Goal: Download file/media

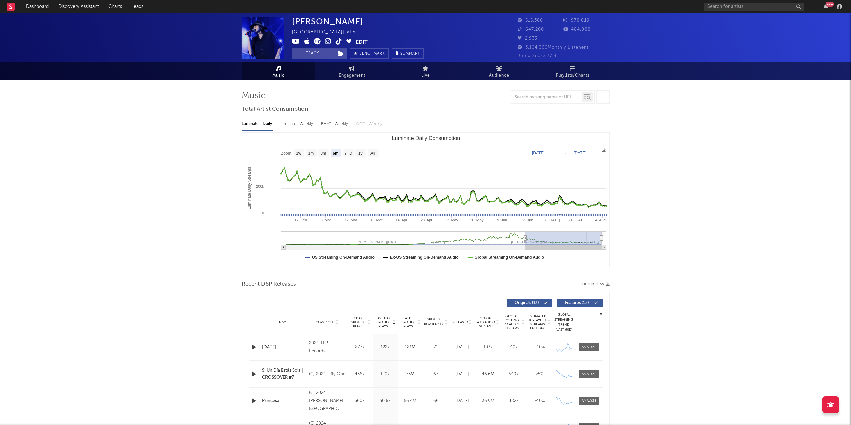
select select "6m"
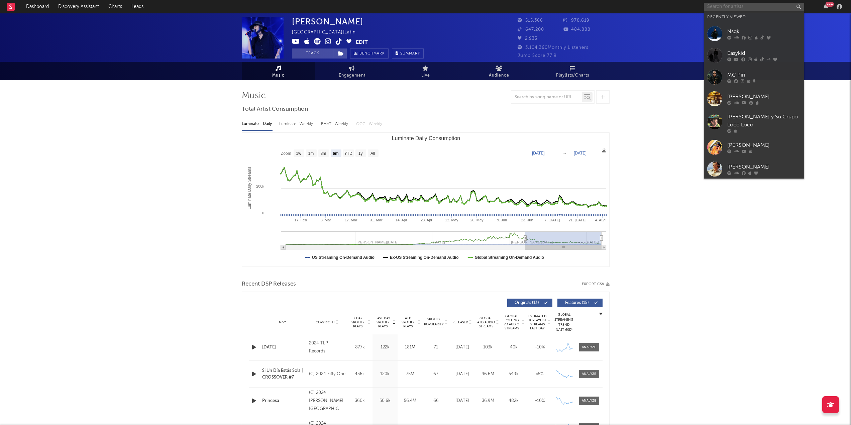
click at [745, 4] on input "text" at bounding box center [754, 7] width 100 height 8
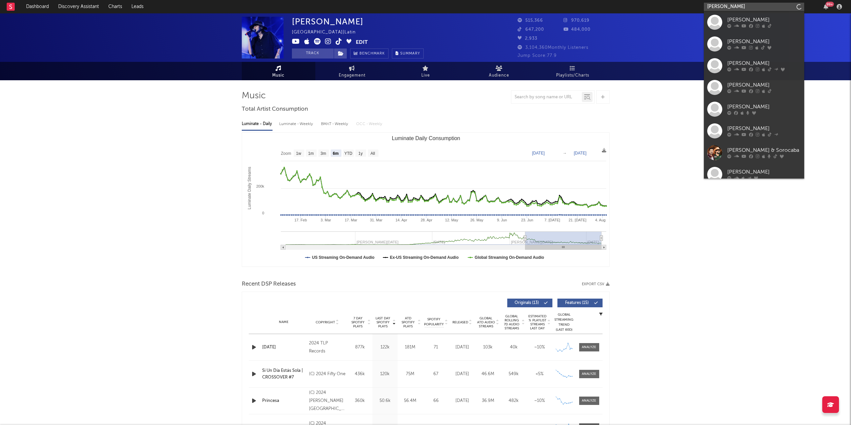
type input "[PERSON_NAME]"
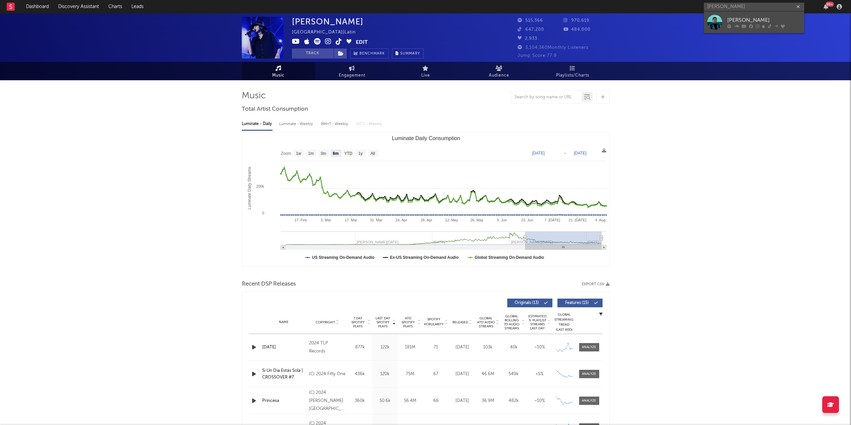
click at [719, 22] on div at bounding box center [714, 22] width 15 height 15
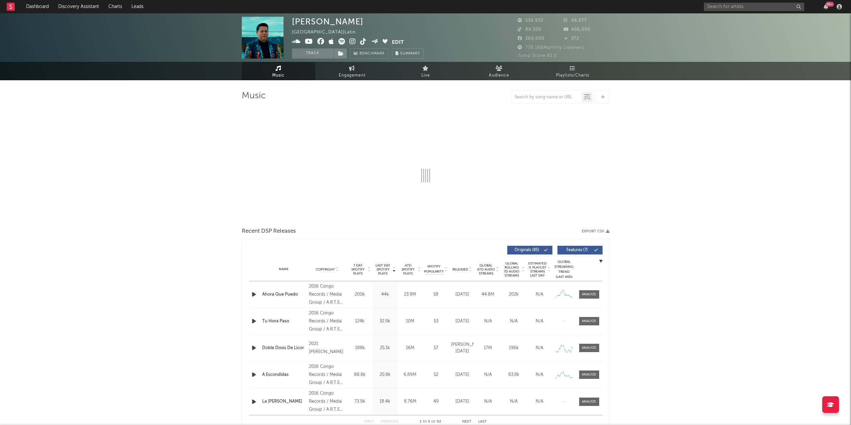
select select "6m"
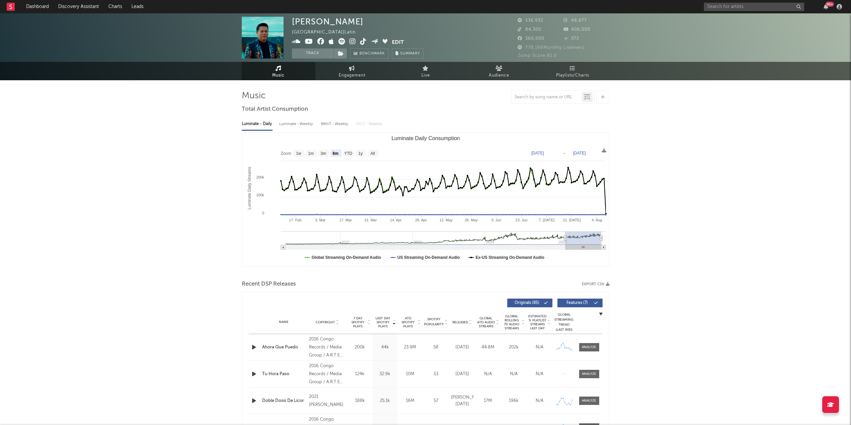
click at [600, 282] on button "Export CSV" at bounding box center [596, 284] width 28 height 4
click at [597, 283] on button "Export CSV" at bounding box center [596, 284] width 28 height 4
